Goal: Task Accomplishment & Management: Manage account settings

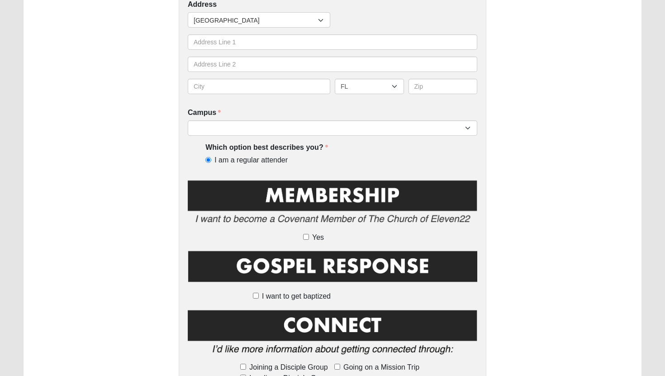
scroll to position [321, 0]
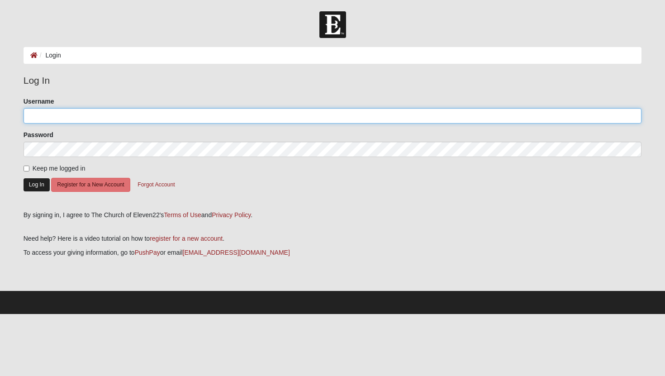
type input "GreenBear92"
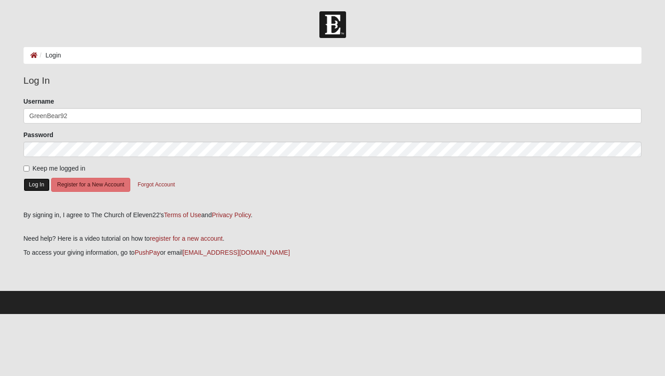
click at [43, 182] on button "Log In" at bounding box center [37, 184] width 26 height 13
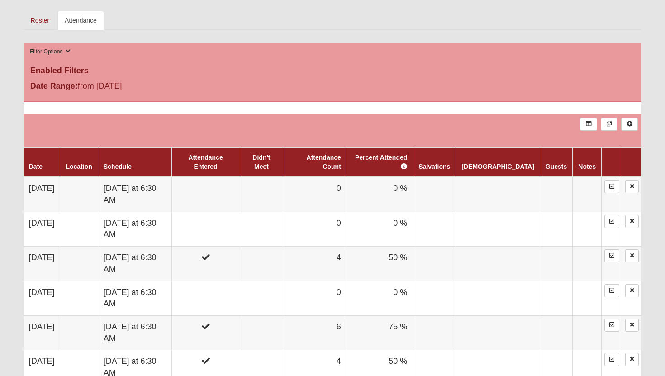
scroll to position [332, 0]
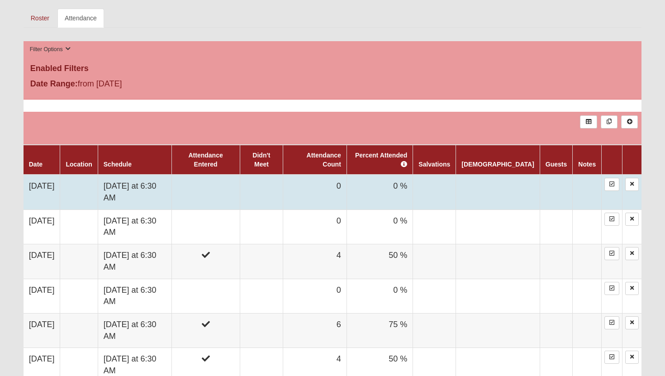
click at [240, 182] on td at bounding box center [206, 192] width 68 height 35
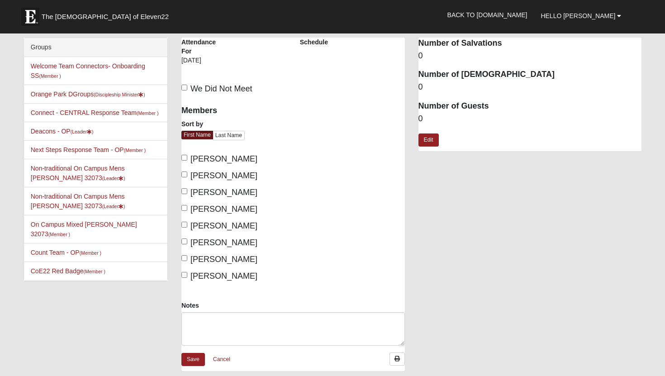
click at [207, 177] on span "[PERSON_NAME]" at bounding box center [224, 175] width 67 height 9
click at [187, 177] on input "[PERSON_NAME]" at bounding box center [185, 175] width 6 height 6
checkbox input "true"
click at [206, 194] on span "[PERSON_NAME]" at bounding box center [224, 192] width 67 height 9
click at [187, 194] on input "[PERSON_NAME]" at bounding box center [185, 191] width 6 height 6
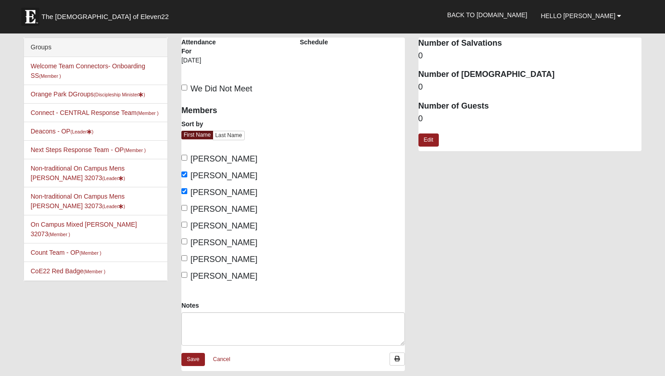
click at [206, 194] on span "[PERSON_NAME]" at bounding box center [224, 192] width 67 height 9
click at [187, 194] on input "[PERSON_NAME]" at bounding box center [185, 191] width 6 height 6
checkbox input "false"
click at [206, 205] on span "Loren Neely" at bounding box center [224, 209] width 67 height 9
click at [187, 205] on input "Loren Neely" at bounding box center [185, 208] width 6 height 6
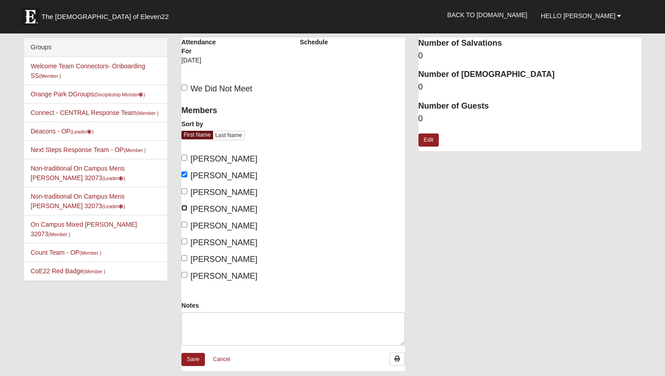
checkbox input "true"
click at [204, 223] on span "[PERSON_NAME]" at bounding box center [224, 225] width 67 height 9
click at [187, 223] on input "[PERSON_NAME]" at bounding box center [185, 225] width 6 height 6
checkbox input "true"
click at [204, 237] on label "Matthew Dyszel" at bounding box center [220, 243] width 76 height 12
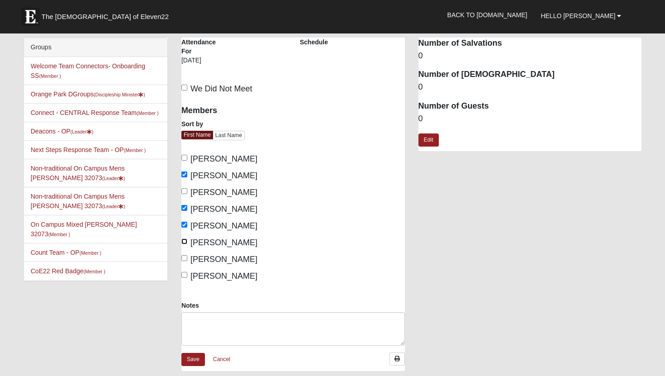
click at [187, 239] on input "Matthew Dyszel" at bounding box center [185, 242] width 6 height 6
checkbox input "true"
click at [204, 280] on span "Zack Mitchell" at bounding box center [224, 276] width 67 height 9
click at [187, 278] on input "Zack Mitchell" at bounding box center [185, 275] width 6 height 6
checkbox input "true"
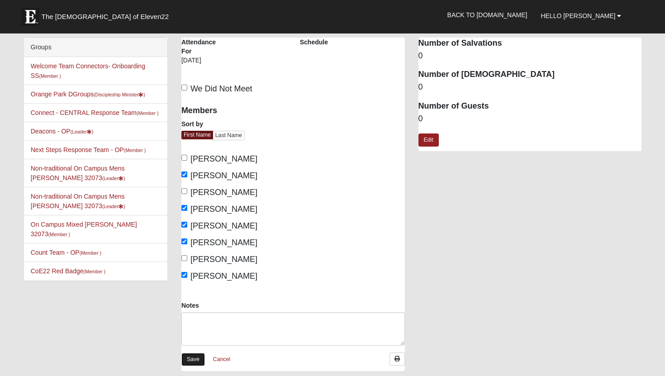
click at [196, 357] on link "Save" at bounding box center [194, 359] width 24 height 13
